Goal: Transaction & Acquisition: Purchase product/service

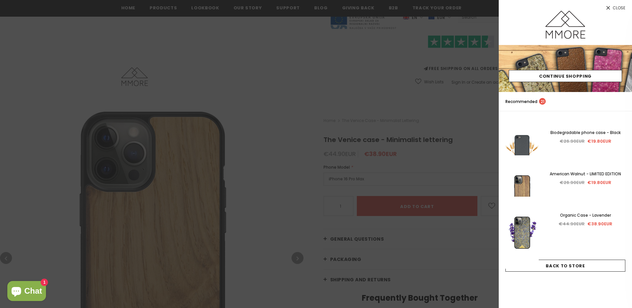
scroll to position [100, 0]
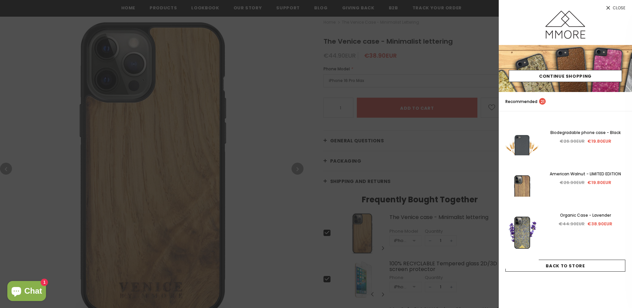
click at [610, 9] on icon at bounding box center [608, 8] width 6 height 6
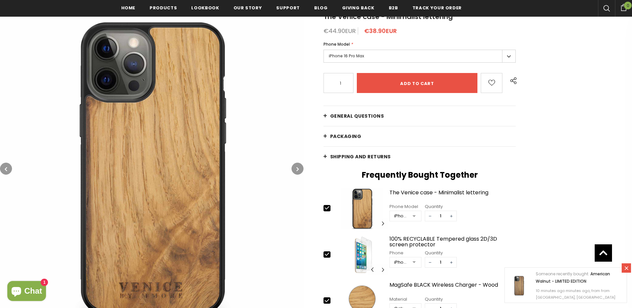
scroll to position [167, 0]
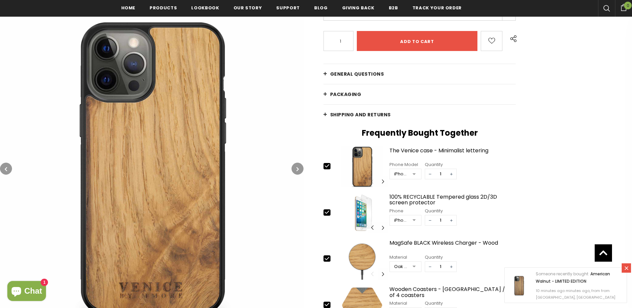
click at [624, 268] on icon at bounding box center [627, 268] width 6 height 6
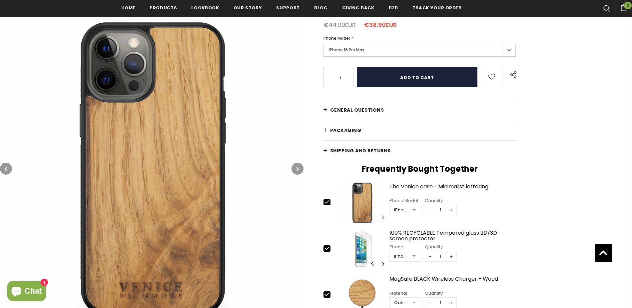
scroll to position [67, 0]
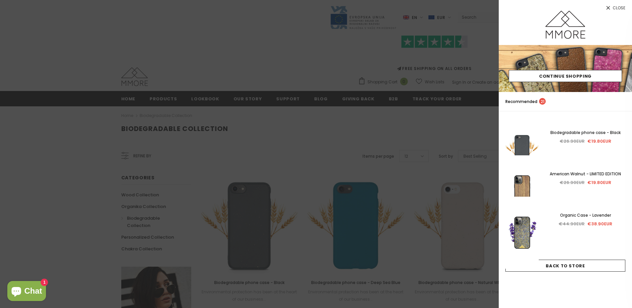
drag, startPoint x: 383, startPoint y: 160, endPoint x: 377, endPoint y: 150, distance: 11.7
click at [383, 160] on div at bounding box center [316, 154] width 632 height 308
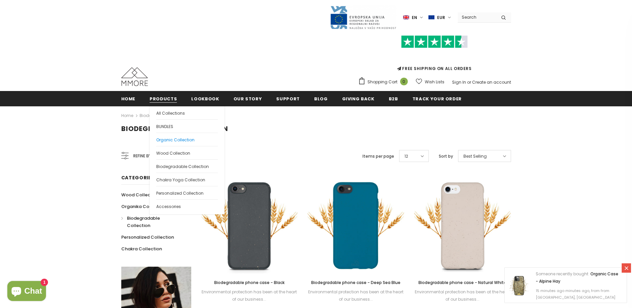
click at [171, 140] on span "Organic Collection" at bounding box center [175, 140] width 38 height 6
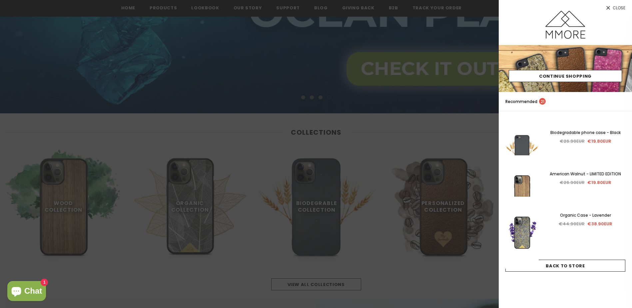
scroll to position [235, 0]
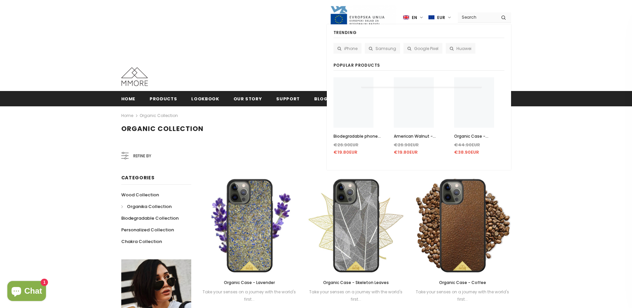
click at [472, 21] on input "Search Site" at bounding box center [477, 17] width 38 height 10
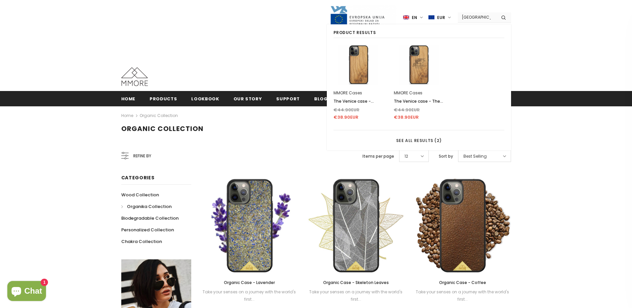
type input "venice"
click at [364, 68] on img at bounding box center [358, 65] width 40 height 40
